Goal: Task Accomplishment & Management: Manage account settings

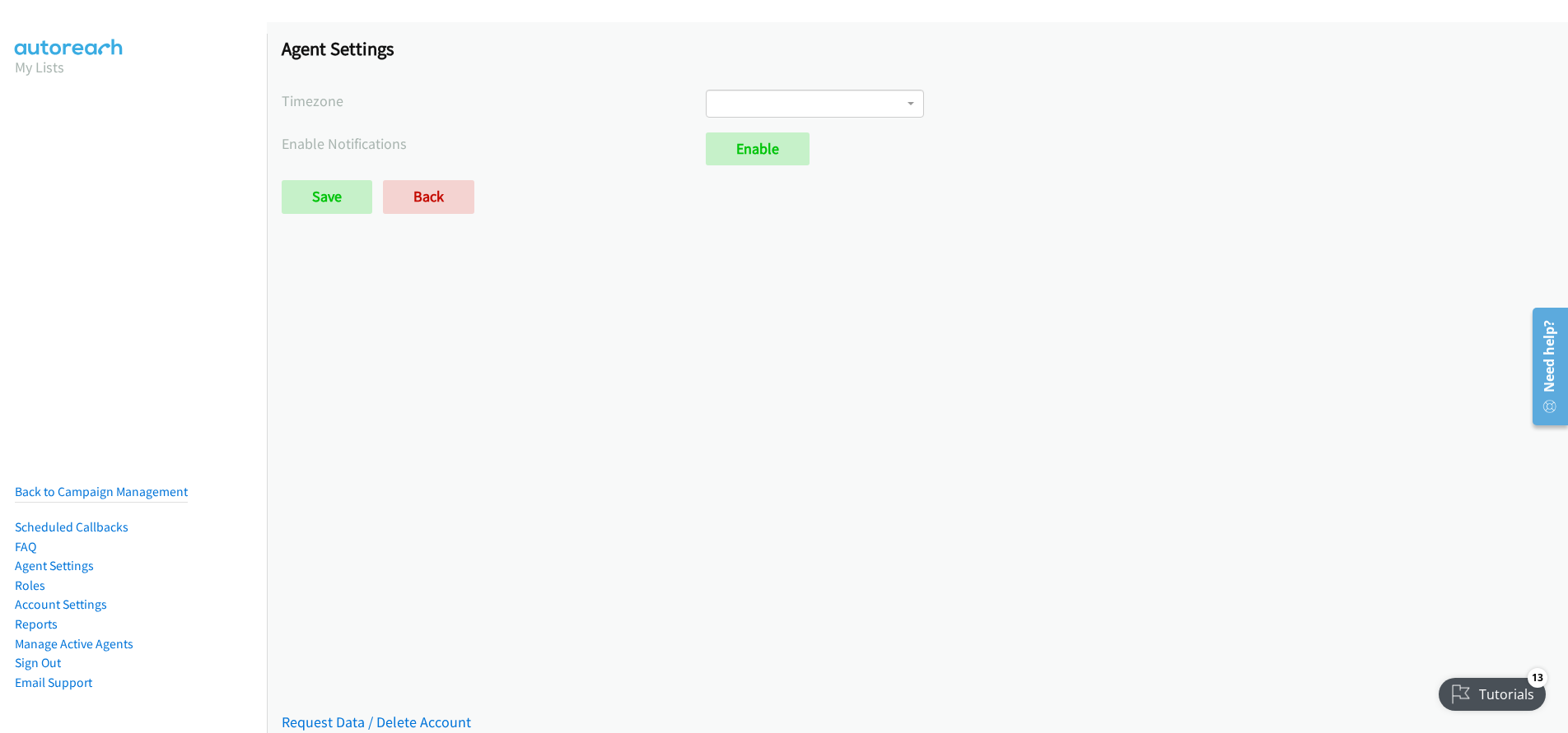
click at [904, 107] on span at bounding box center [814, 103] width 218 height 28
click at [1211, 157] on div "Enable" at bounding box center [1129, 149] width 847 height 33
click at [73, 558] on link "Agent Settings" at bounding box center [54, 566] width 79 height 16
